Goal: Check status: Check status

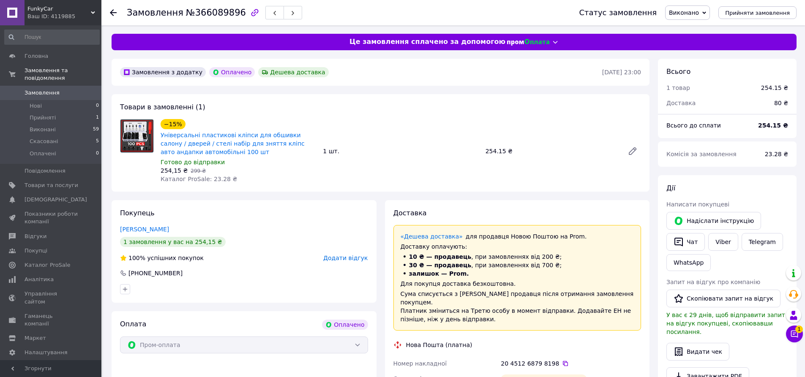
click at [44, 89] on span "Замовлення" at bounding box center [42, 93] width 35 height 8
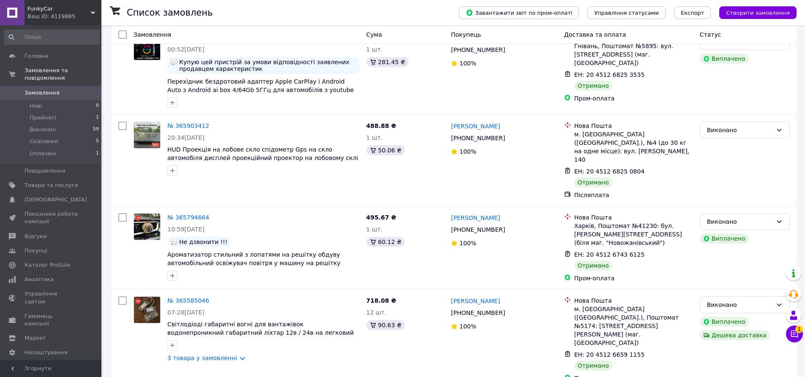
scroll to position [376, 0]
click at [797, 332] on span "1" at bounding box center [800, 328] width 8 height 8
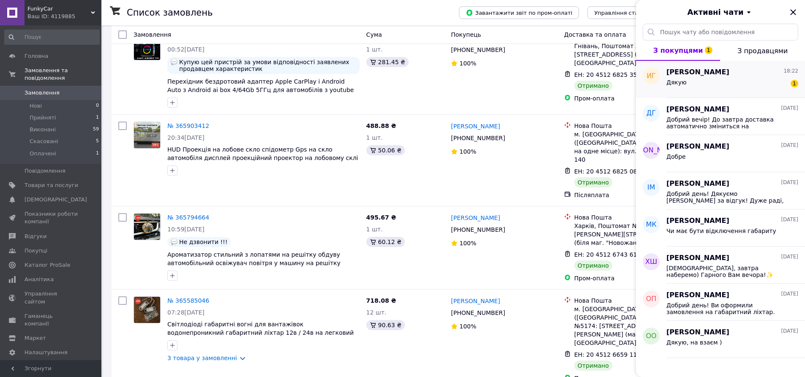
click at [704, 83] on div "Дякую 1" at bounding box center [733, 84] width 132 height 14
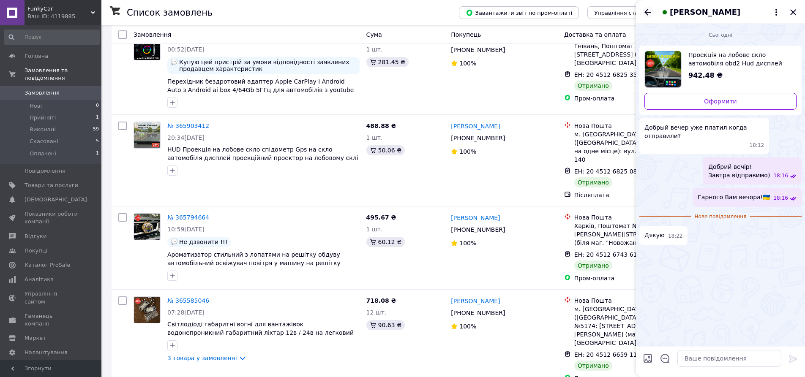
click at [652, 10] on icon "Назад" at bounding box center [648, 12] width 10 height 10
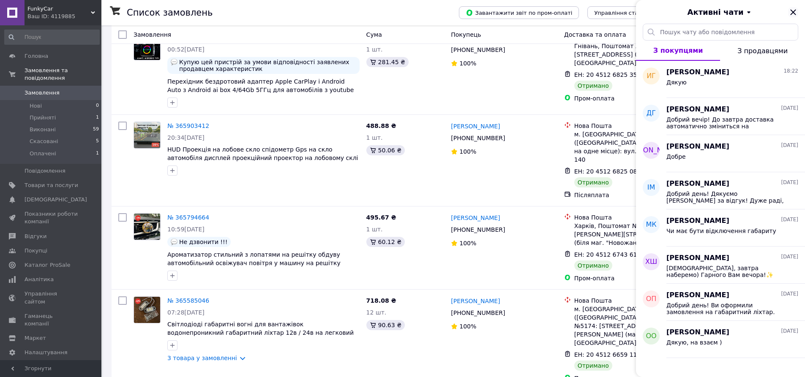
click at [796, 13] on icon "Закрити" at bounding box center [793, 12] width 10 height 10
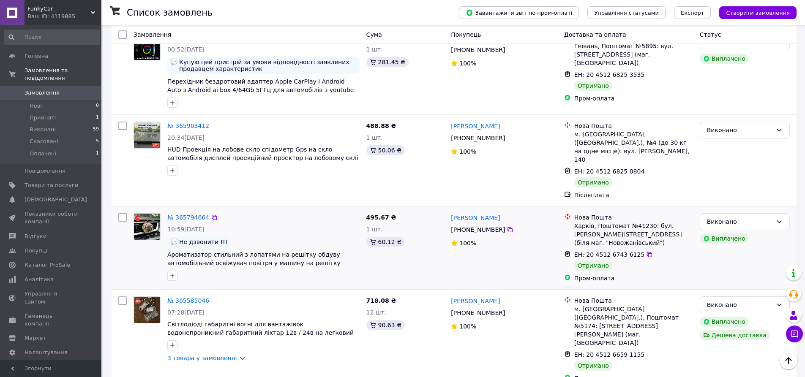
scroll to position [0, 0]
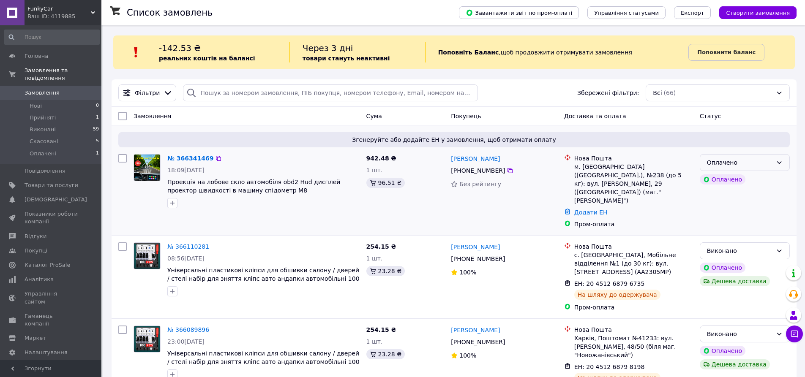
click at [711, 168] on div "Оплачено" at bounding box center [745, 162] width 90 height 17
click at [708, 183] on li "Прийнято" at bounding box center [744, 181] width 89 height 15
